Goal: Information Seeking & Learning: Understand process/instructions

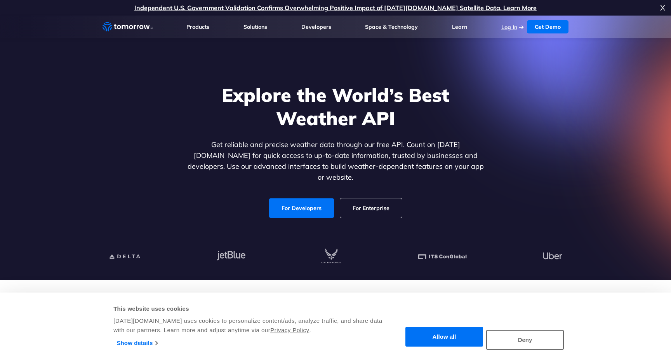
click at [517, 25] on link "Log In" at bounding box center [510, 27] width 16 height 7
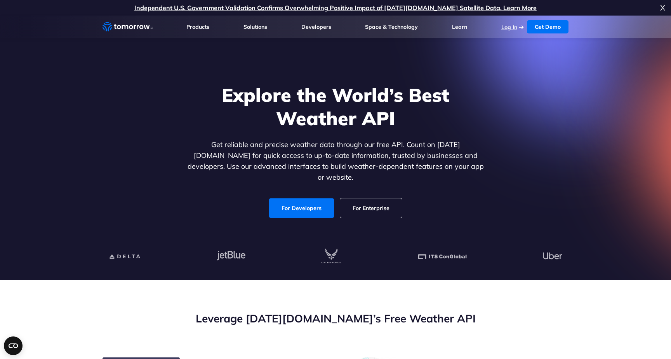
click at [509, 24] on link "Log In" at bounding box center [510, 27] width 16 height 7
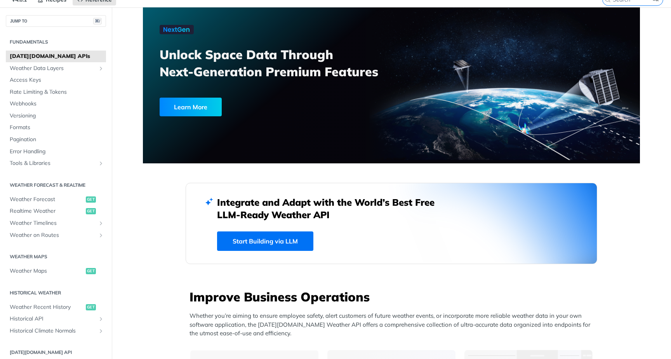
scroll to position [35, 0]
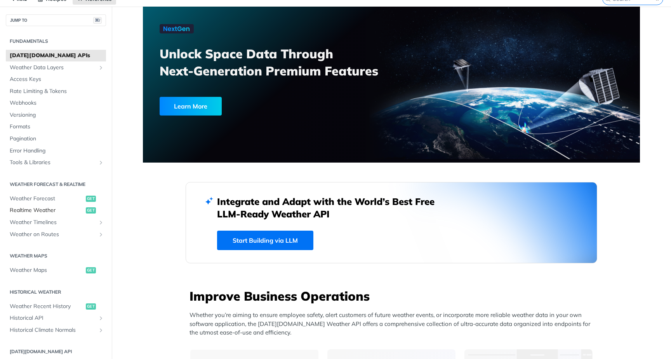
click at [57, 211] on span "Realtime Weather" at bounding box center [47, 210] width 74 height 8
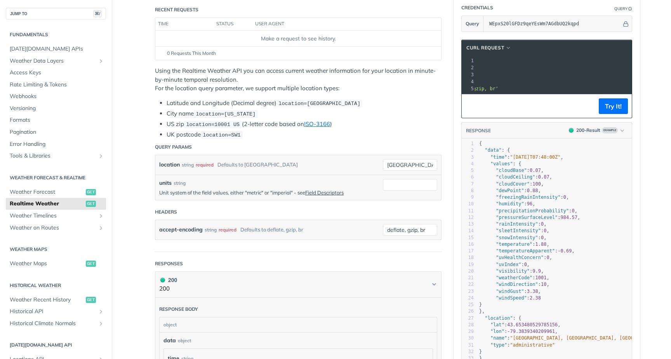
scroll to position [68, 0]
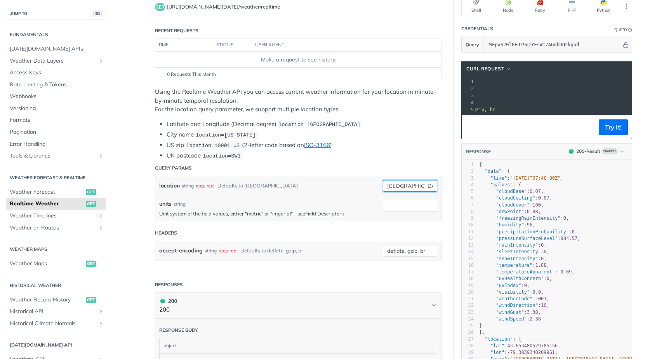
click at [393, 185] on input "[GEOGRAPHIC_DATA]" at bounding box center [410, 186] width 54 height 12
type input "[GEOGRAPHIC_DATA]"
click at [410, 166] on header "Query Params" at bounding box center [298, 168] width 287 height 16
click at [404, 185] on input "[GEOGRAPHIC_DATA]" at bounding box center [410, 186] width 54 height 12
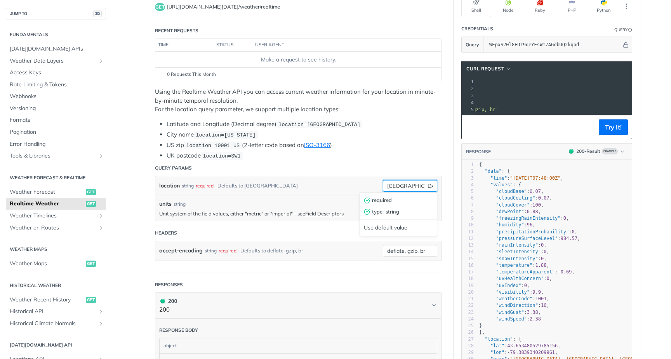
click at [404, 185] on input "[GEOGRAPHIC_DATA]" at bounding box center [410, 186] width 54 height 12
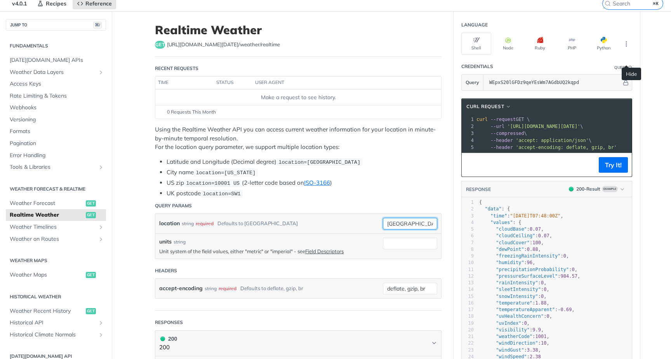
scroll to position [29, 0]
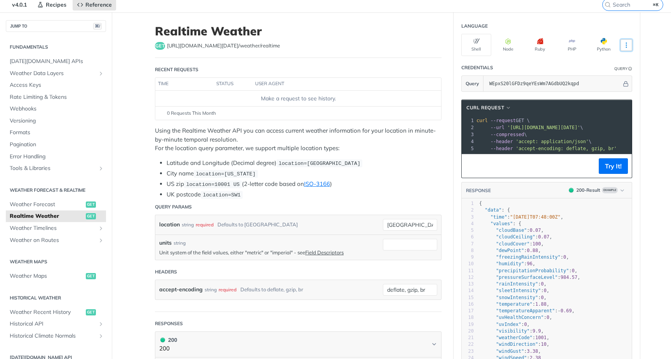
click at [627, 45] on icon "More ellipsis" at bounding box center [626, 45] width 7 height 7
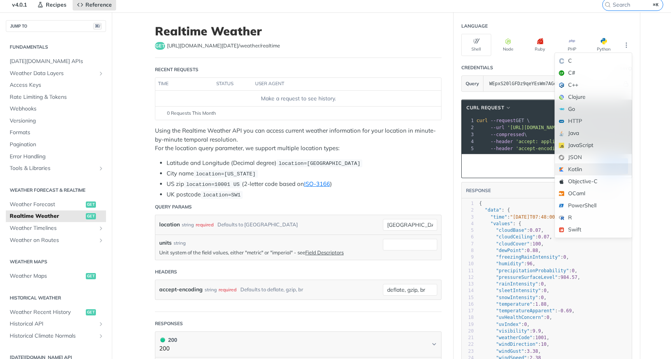
click at [577, 171] on div "Kotlin" at bounding box center [593, 169] width 77 height 12
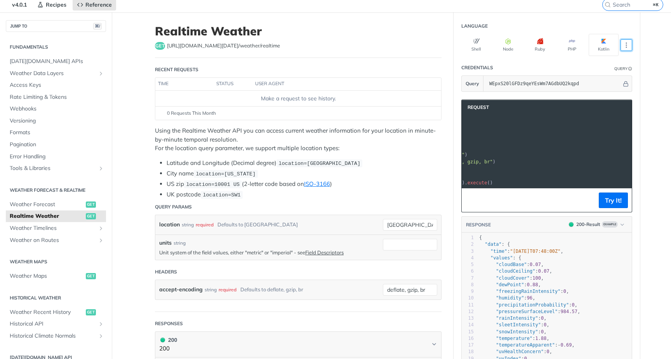
scroll to position [0, 0]
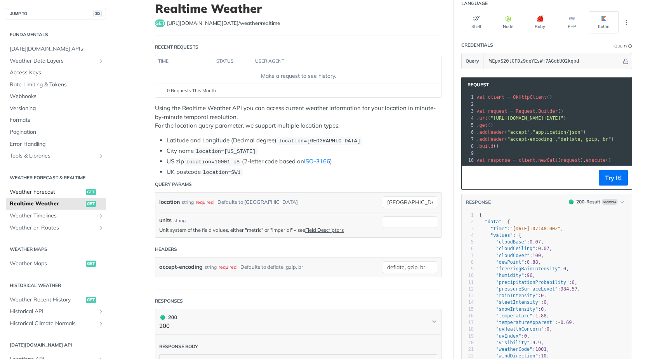
click at [47, 189] on span "Weather Forecast" at bounding box center [47, 192] width 74 height 8
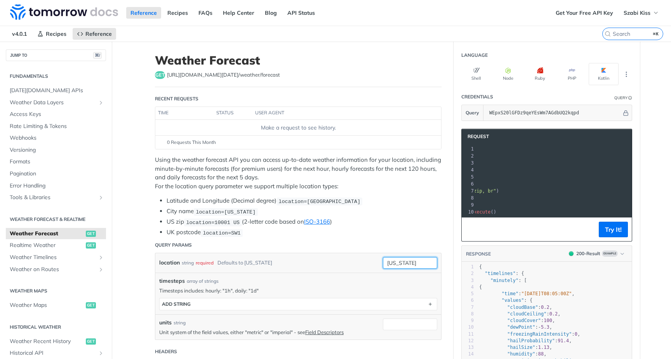
click at [411, 261] on input "[US_STATE]" at bounding box center [410, 263] width 54 height 12
type input "n"
type input "b"
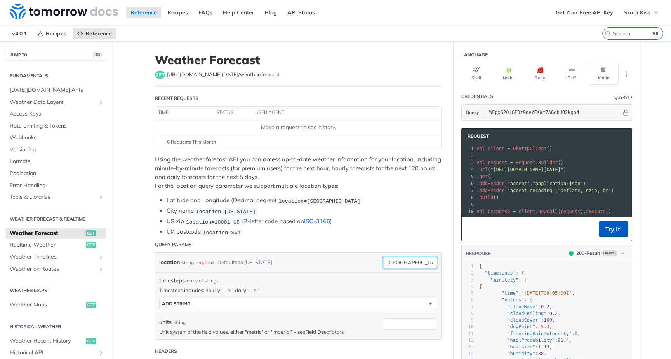
type input "[GEOGRAPHIC_DATA]"
click at [610, 228] on button "Try It!" at bounding box center [613, 229] width 29 height 16
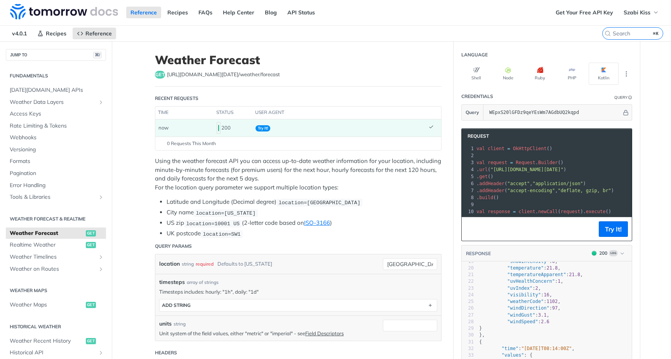
scroll to position [128, 0]
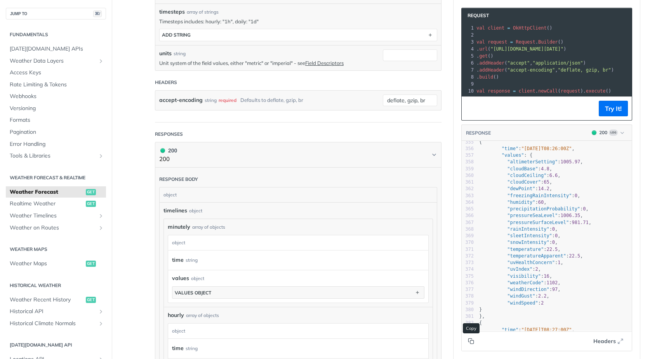
click at [471, 341] on icon "Copy to clipboard" at bounding box center [471, 341] width 6 height 6
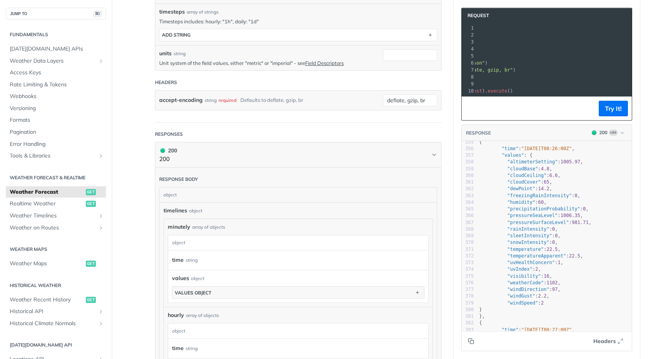
scroll to position [0, 154]
drag, startPoint x: 499, startPoint y: 49, endPoint x: 626, endPoint y: 45, distance: 126.7
click at [626, 45] on pre ". url ( "[URL][DOMAIN_NAME][DATE]" )" at bounding box center [477, 48] width 312 height 7
copy span "[URL][DOMAIN_NAME][DATE]"
